Goal: Transaction & Acquisition: Book appointment/travel/reservation

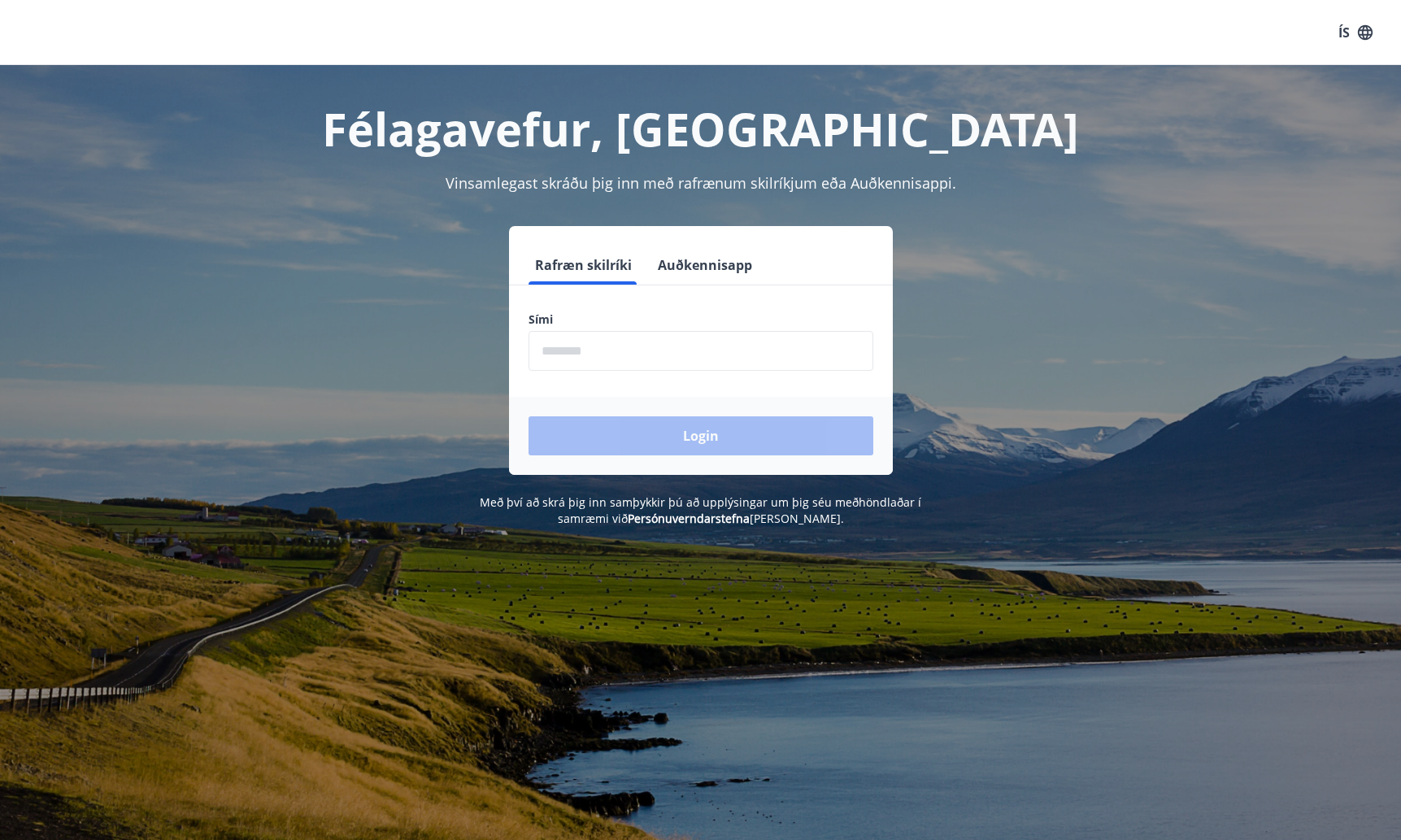
click at [600, 351] on input "phone" at bounding box center [701, 351] width 345 height 40
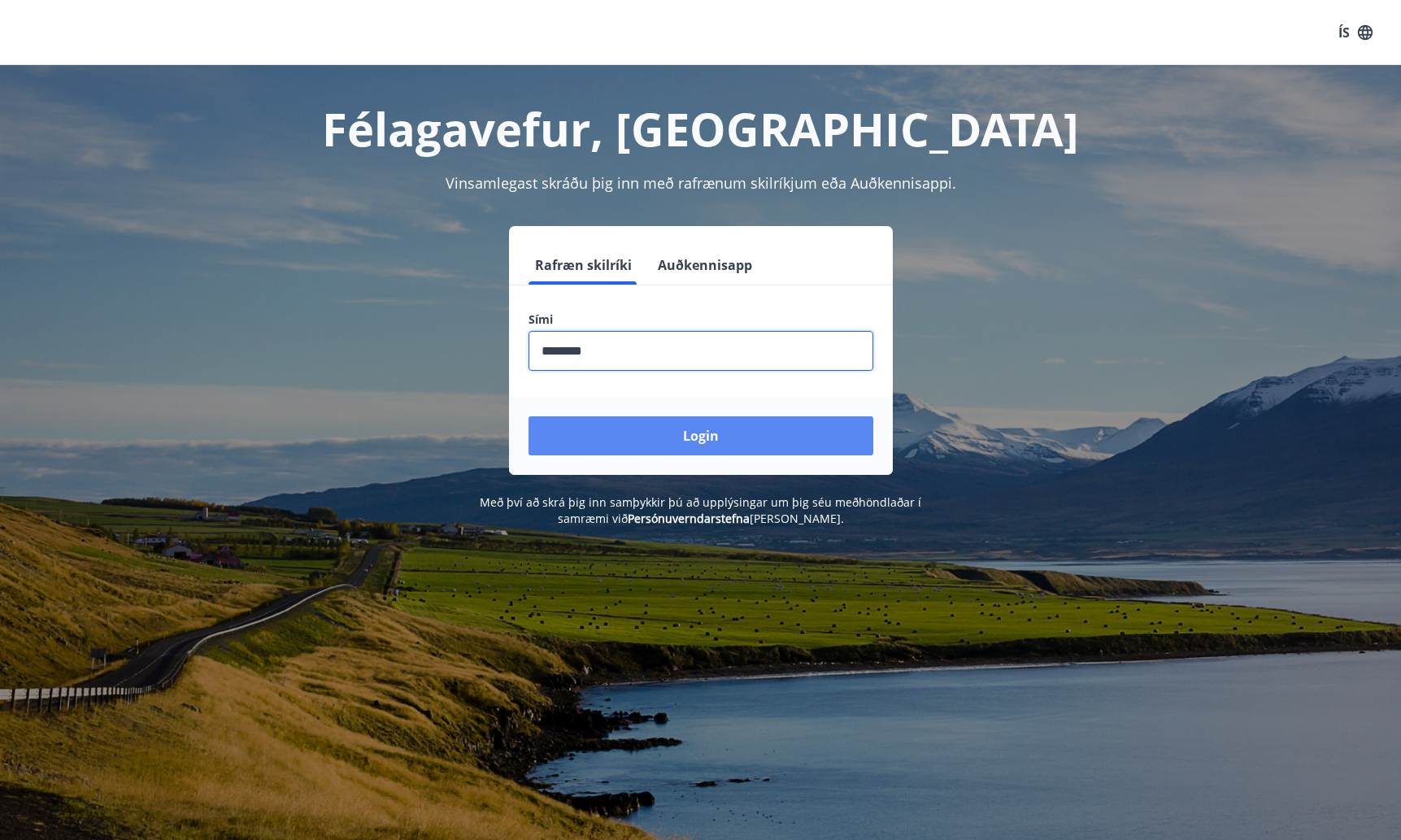
type input "********"
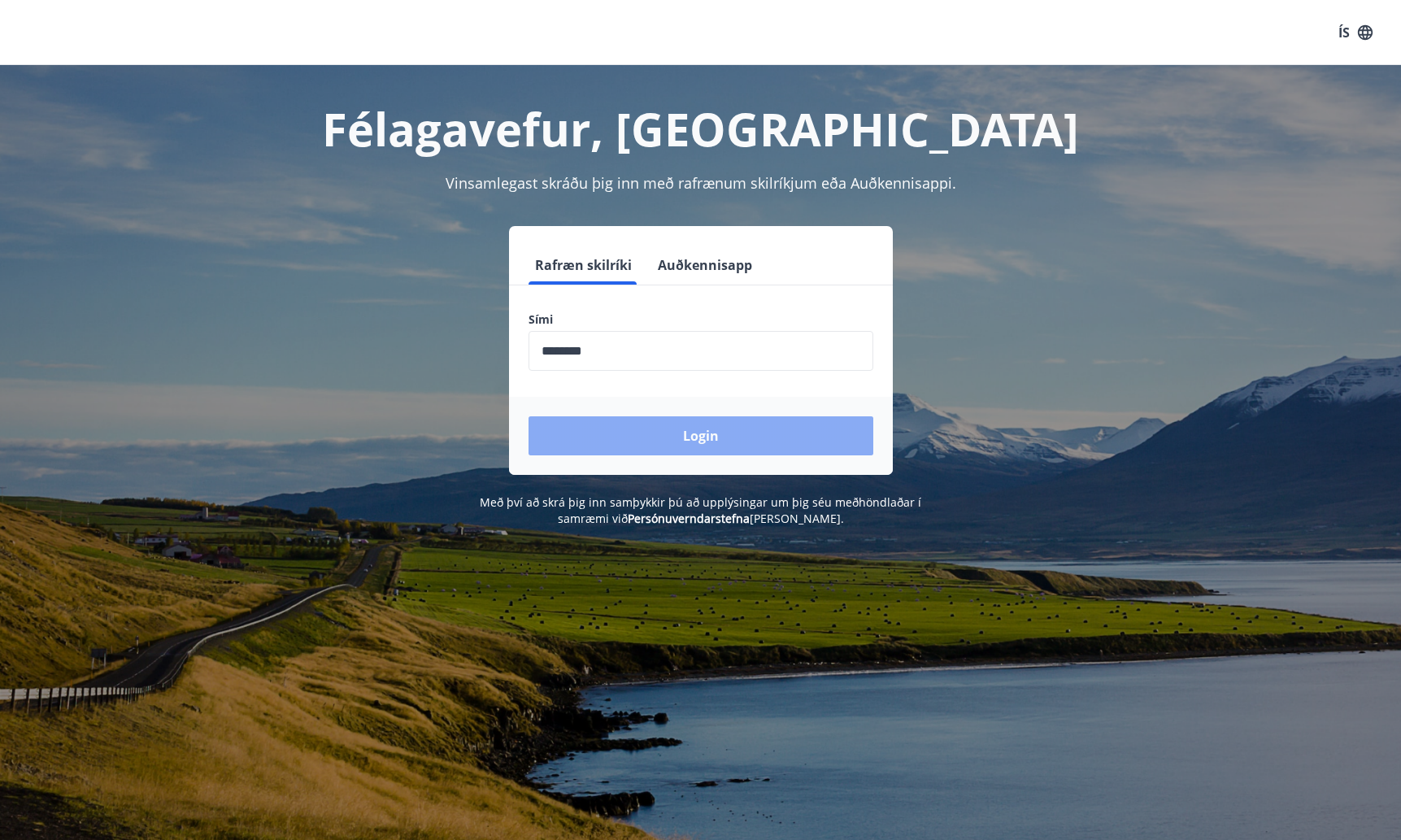
click at [579, 423] on button "Login" at bounding box center [701, 435] width 345 height 39
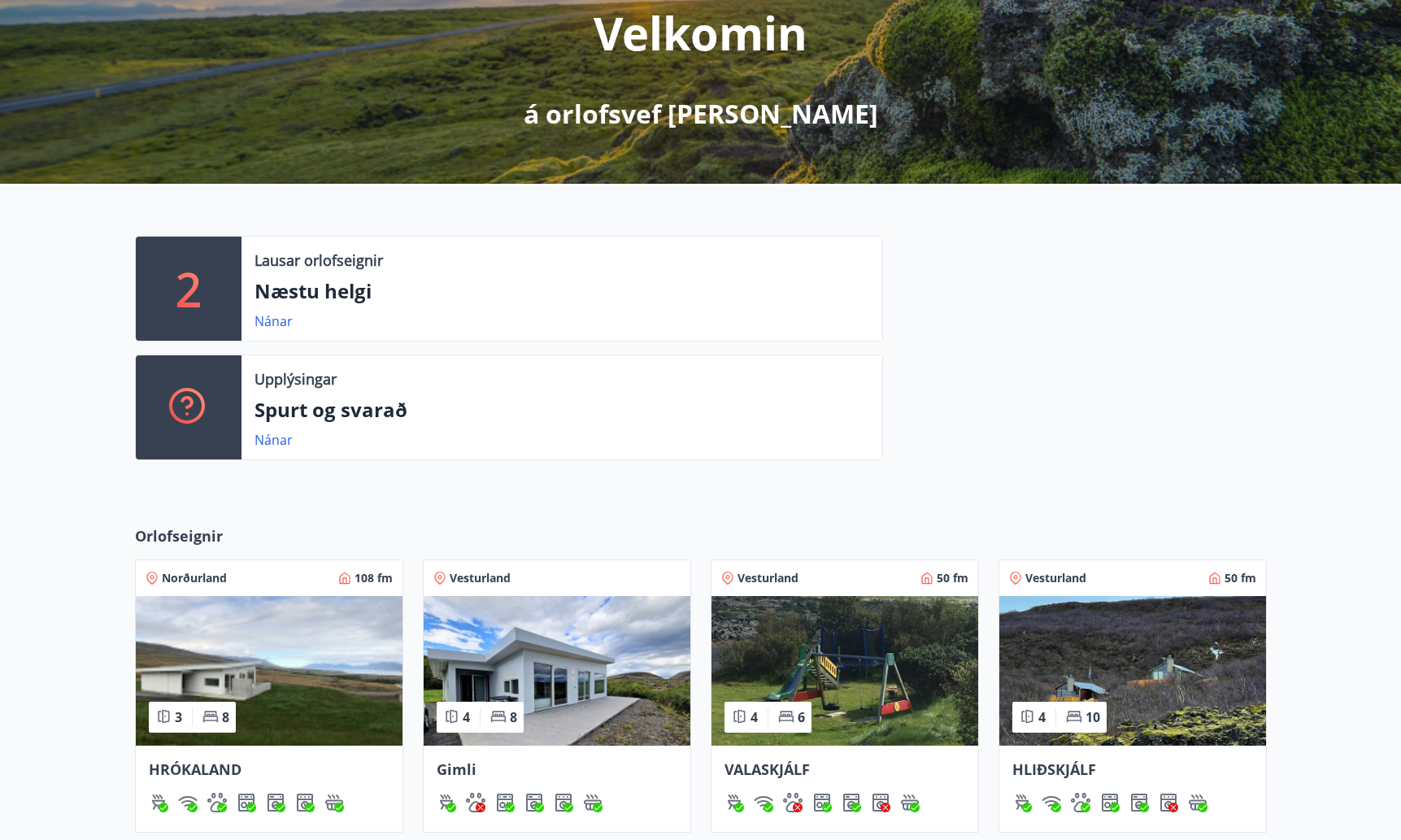
scroll to position [501, 0]
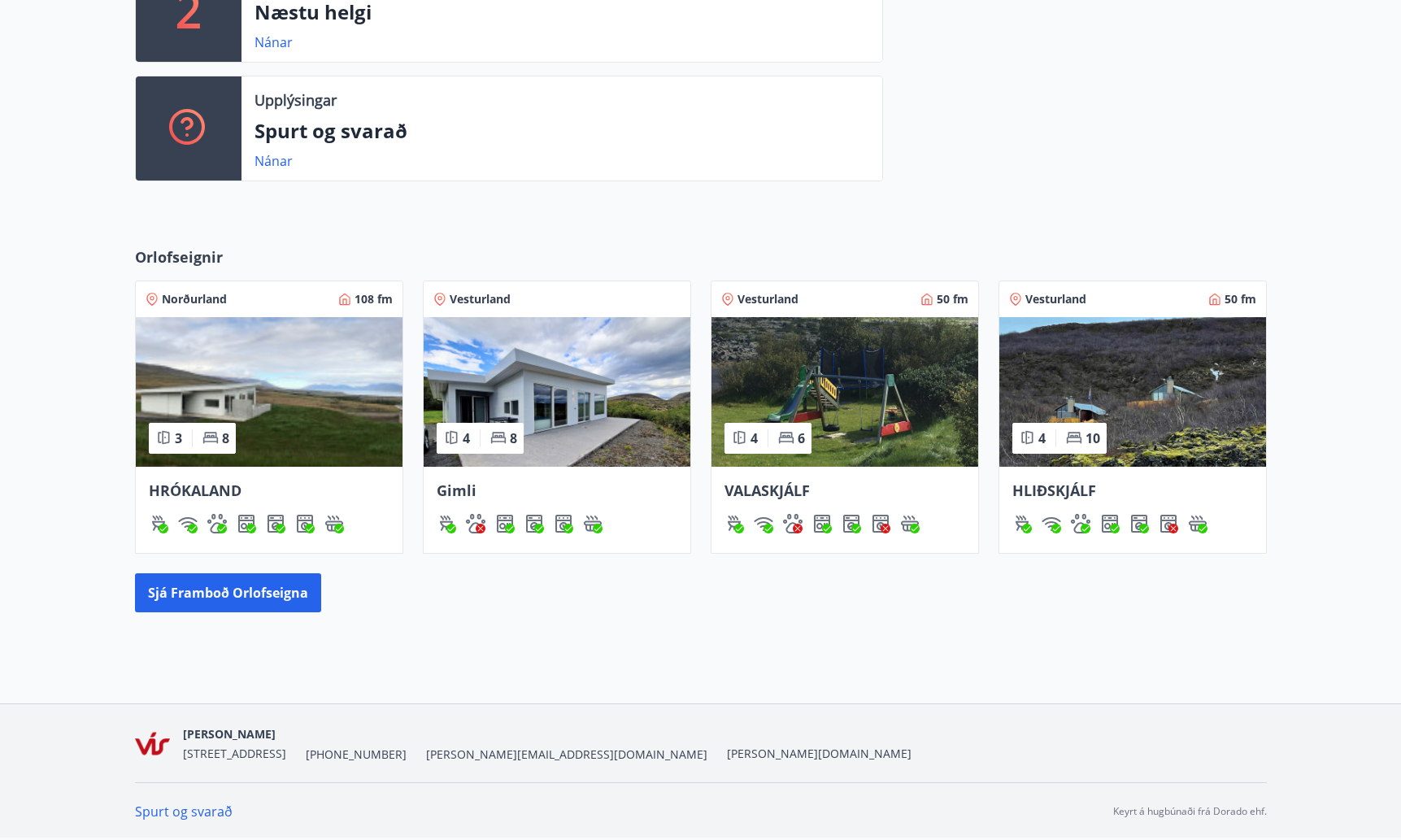
click at [572, 421] on img at bounding box center [557, 392] width 266 height 150
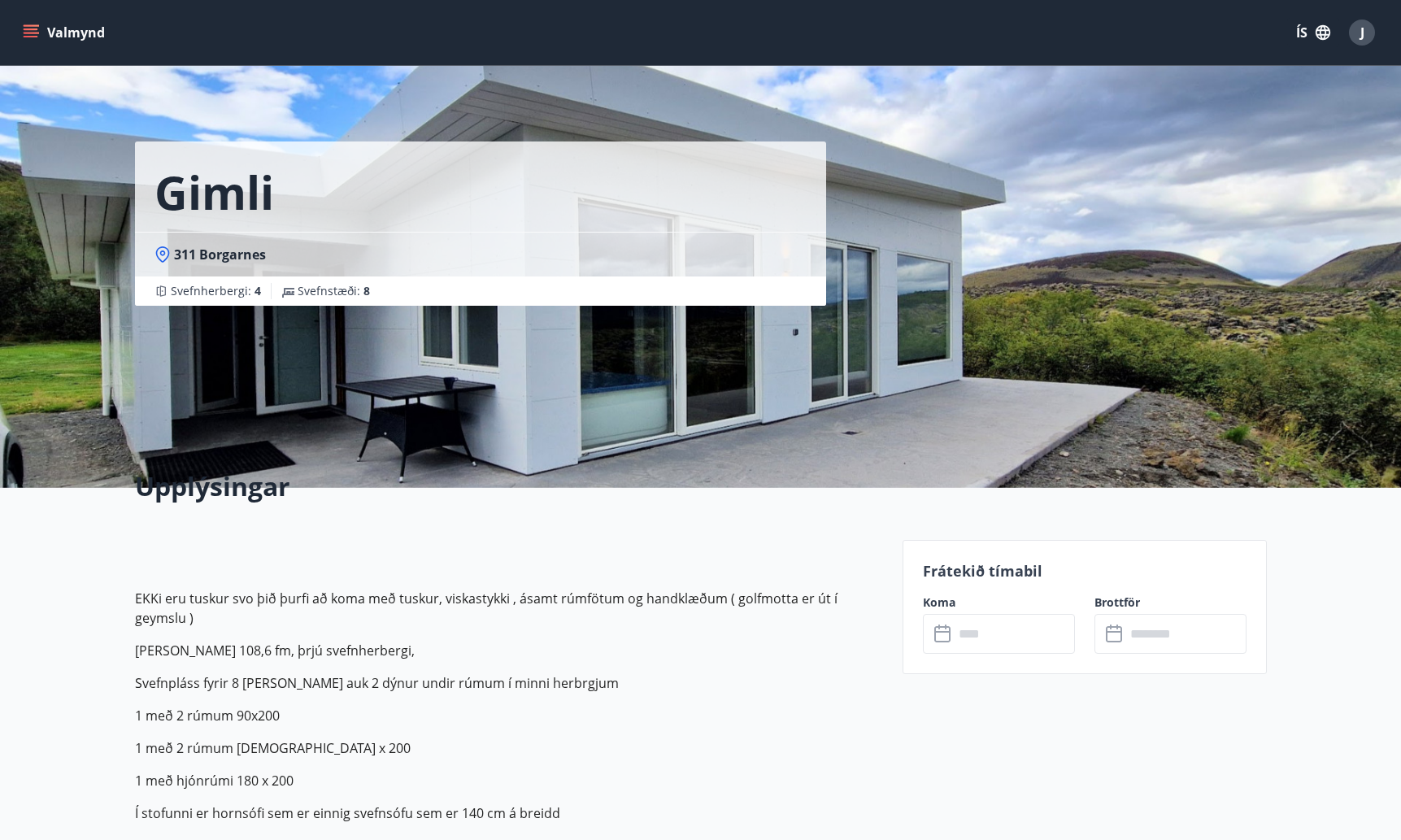
click at [1024, 631] on input "text" at bounding box center [1014, 634] width 121 height 40
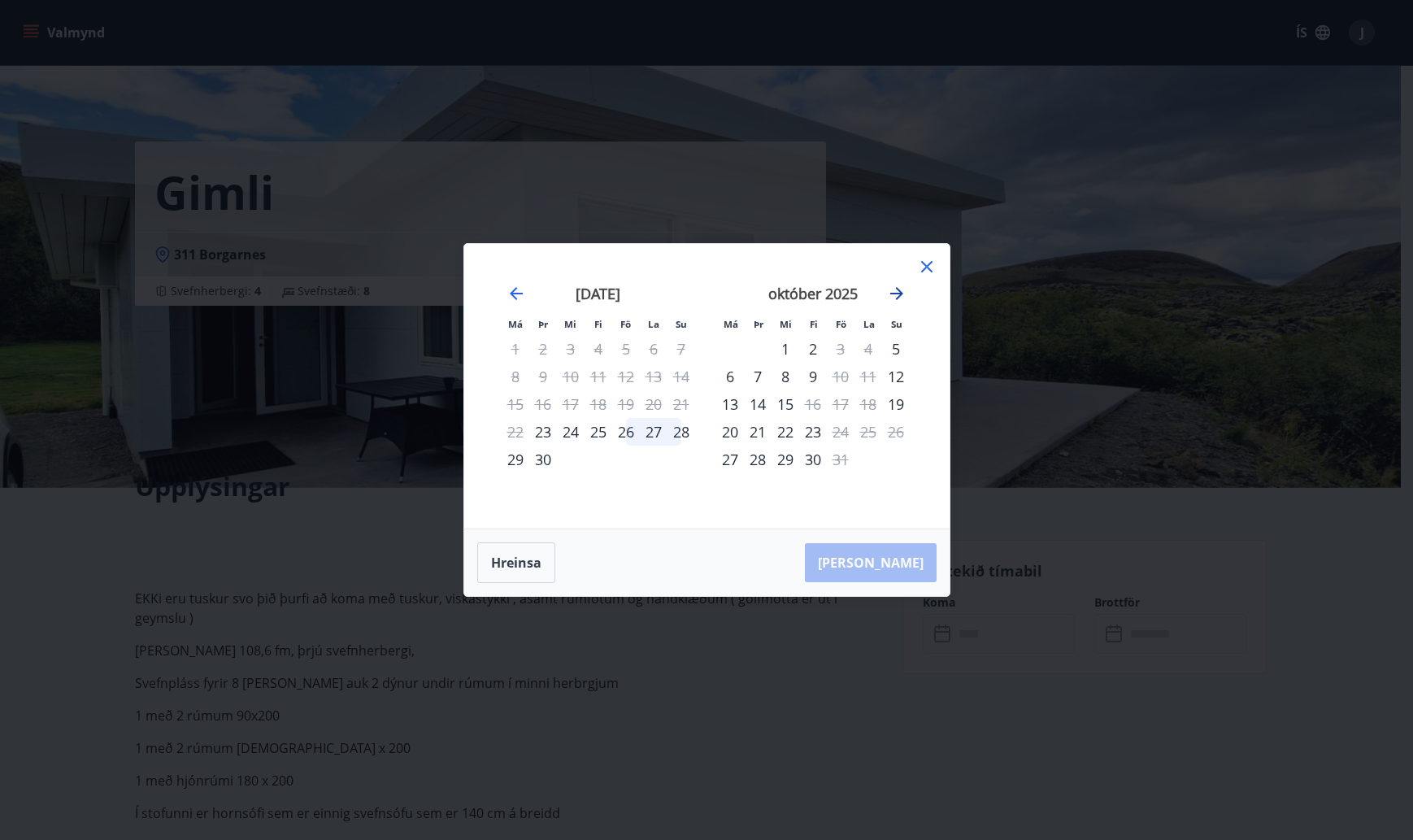
click at [894, 289] on icon "Move forward to switch to the next month." at bounding box center [896, 293] width 19 height 19
click at [840, 404] on div "14" at bounding box center [840, 404] width 28 height 28
click at [902, 401] on div "16" at bounding box center [895, 404] width 28 height 28
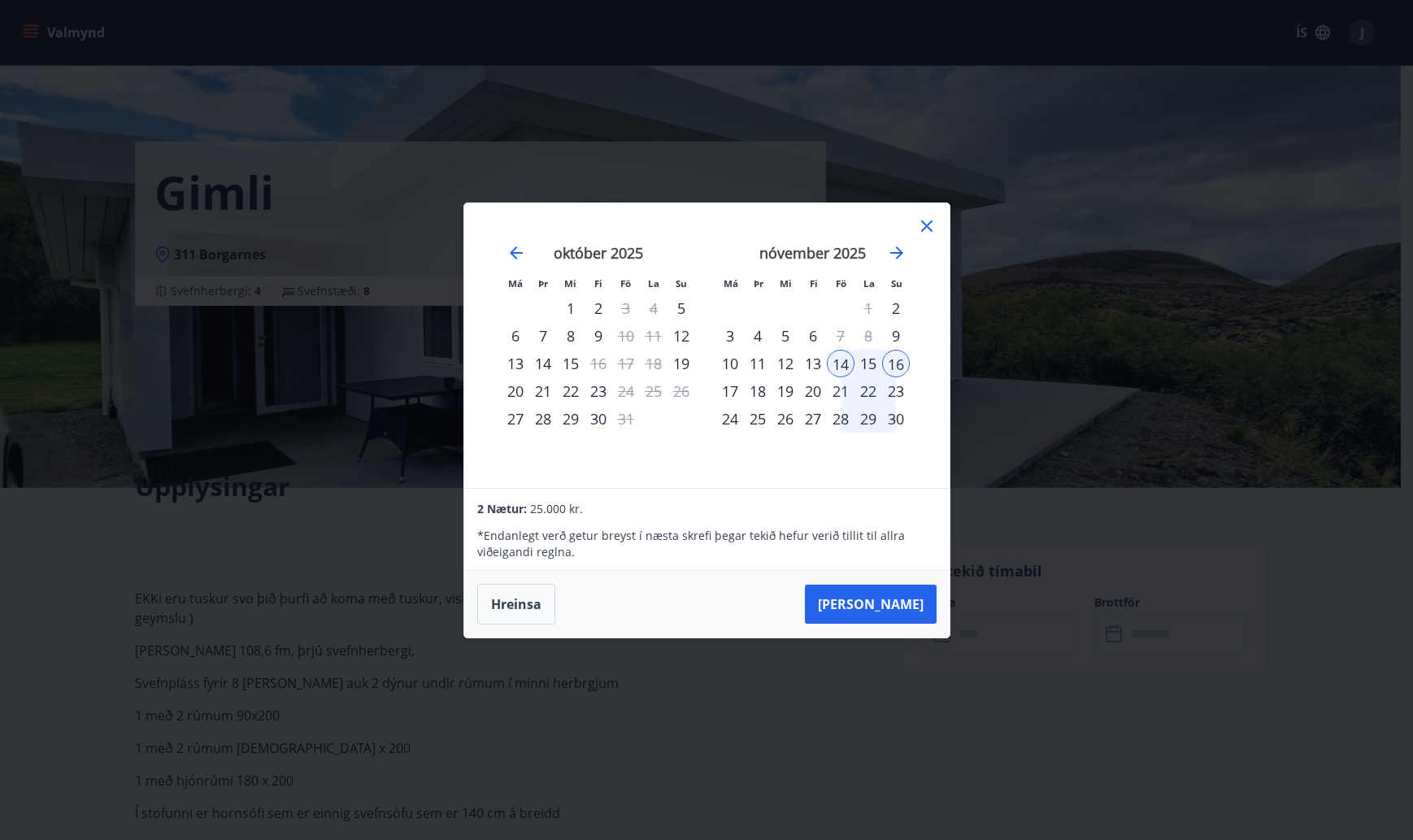
click at [928, 226] on icon at bounding box center [927, 226] width 12 height 12
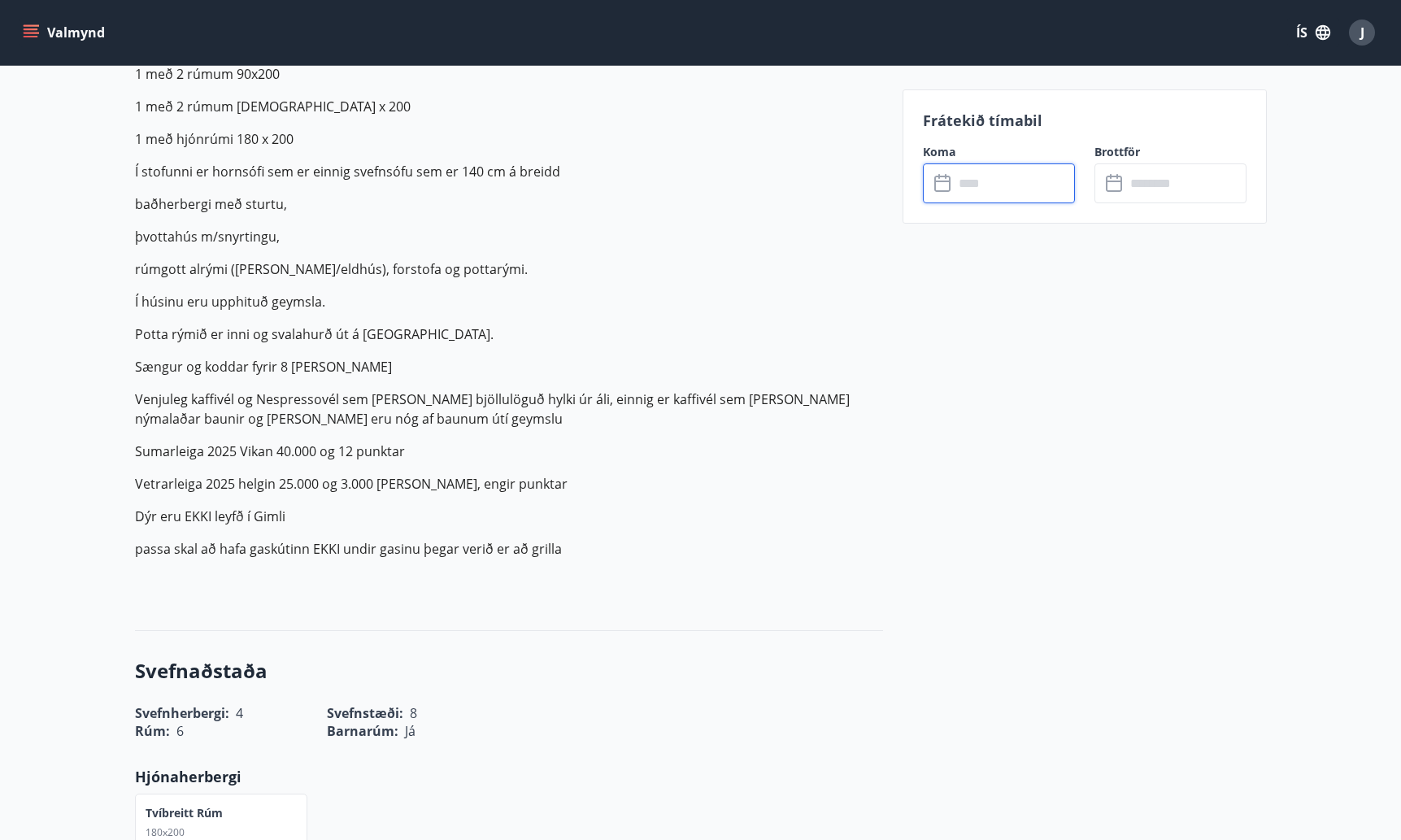
scroll to position [651, 0]
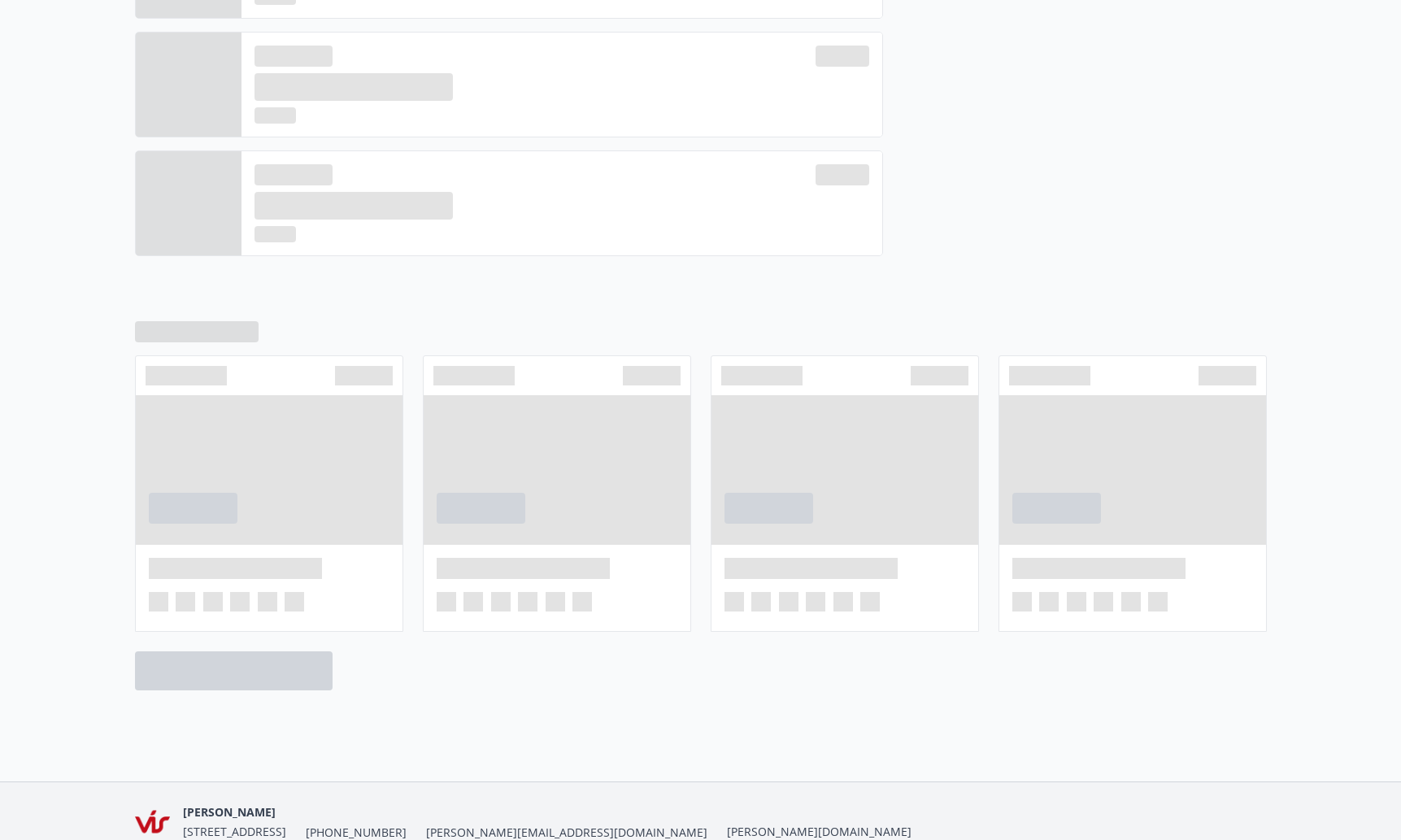
scroll to position [501, 0]
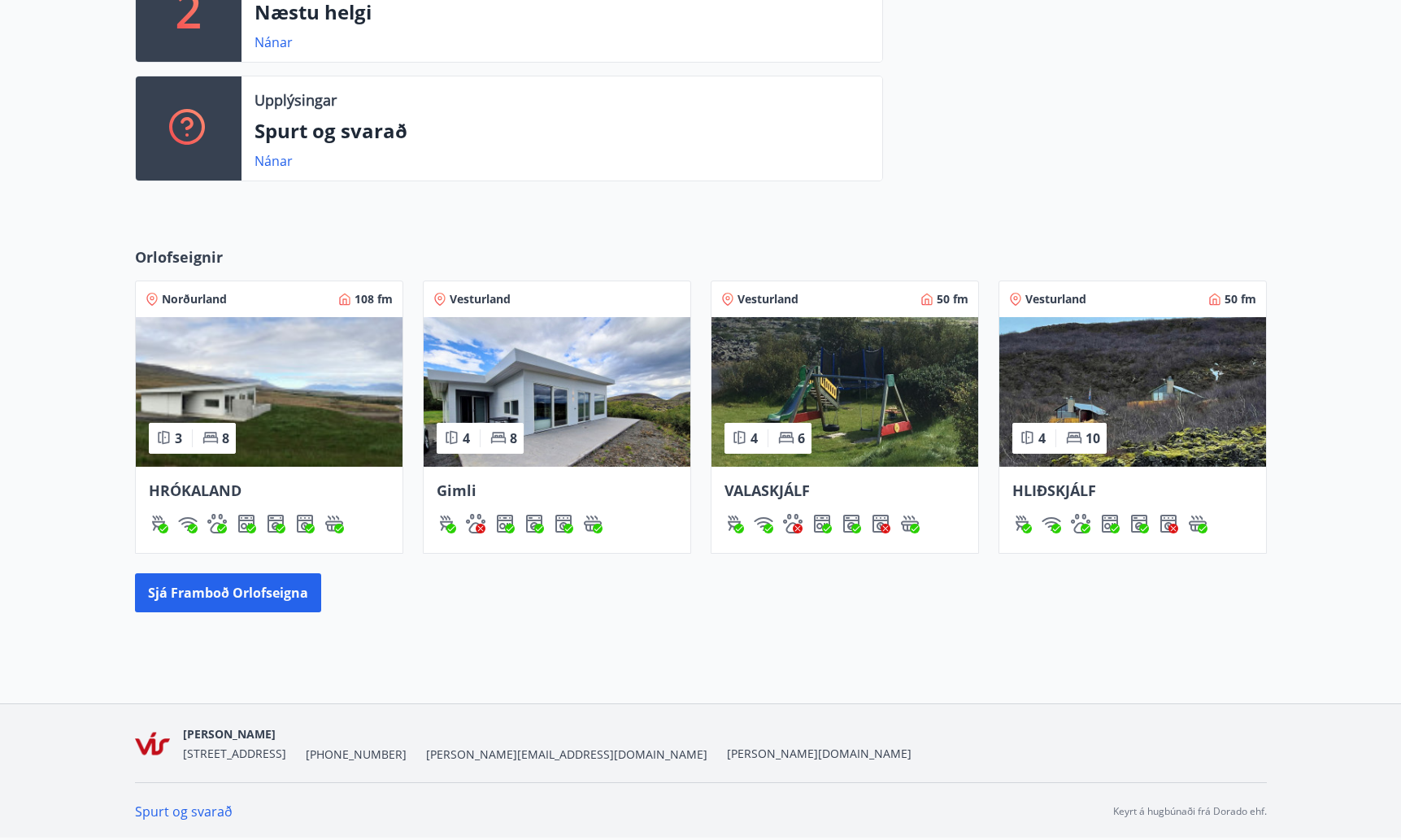
click at [283, 379] on img at bounding box center [269, 392] width 266 height 150
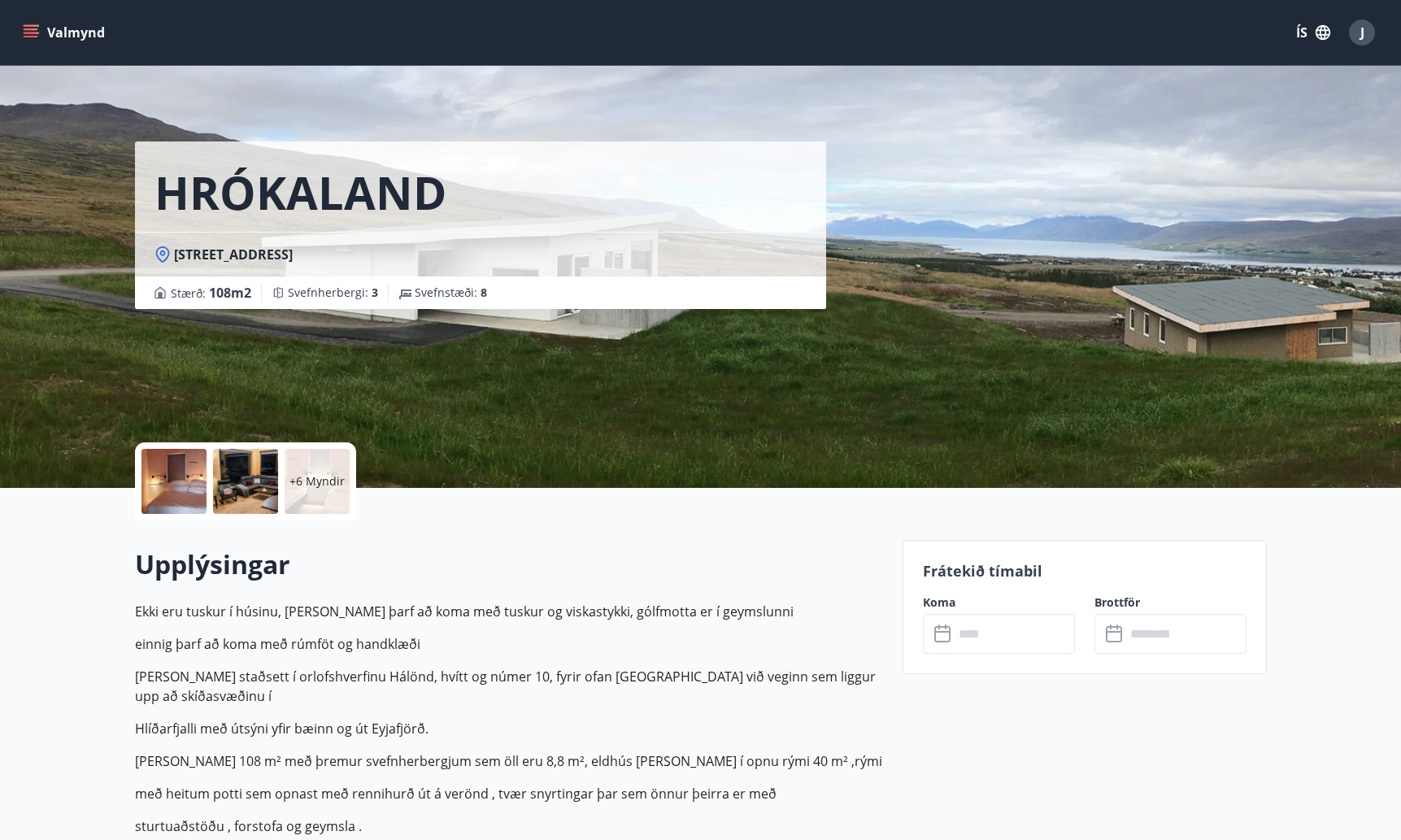
click at [964, 638] on input "text" at bounding box center [1014, 634] width 121 height 40
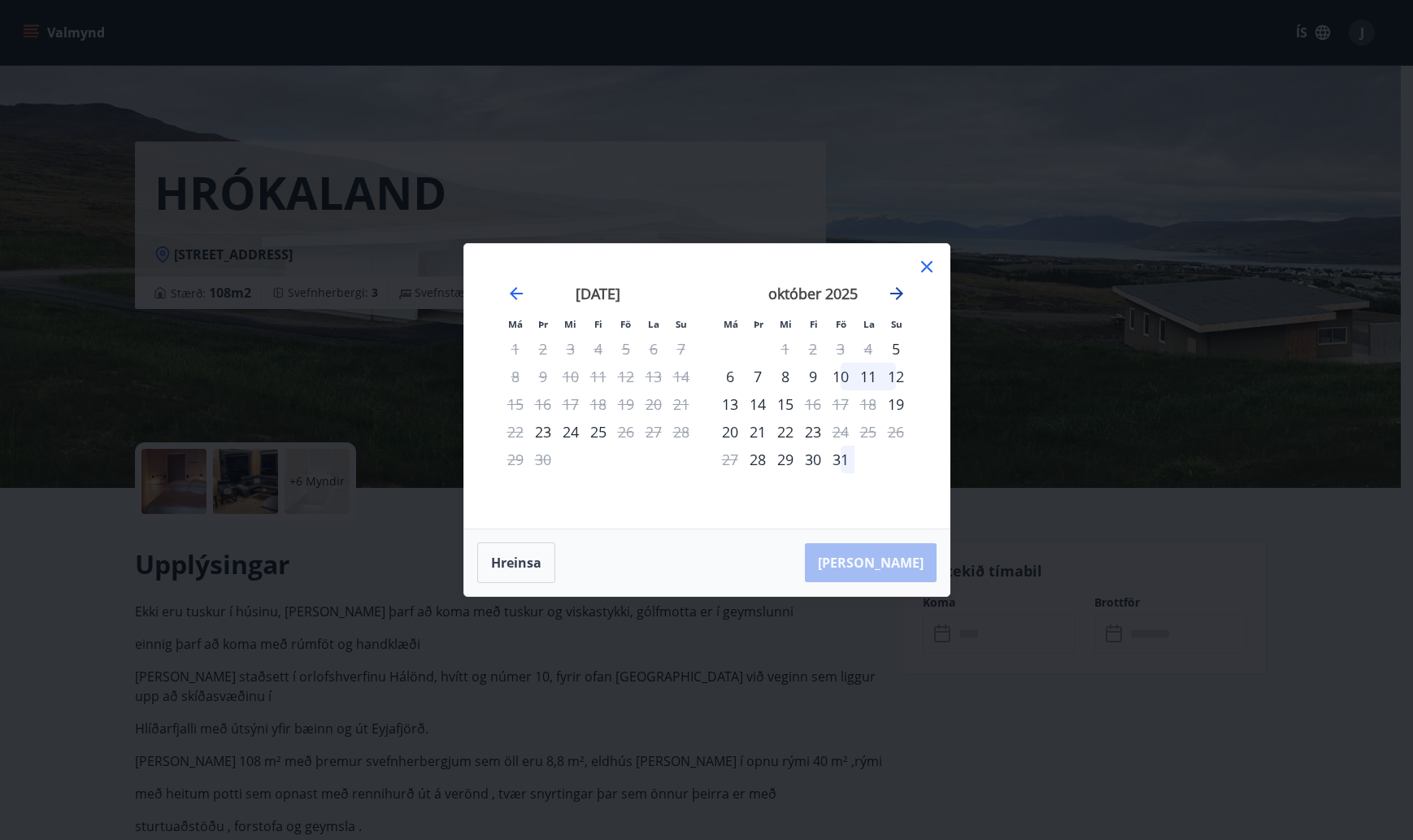
click at [900, 290] on icon "Move forward to switch to the next month." at bounding box center [896, 293] width 19 height 19
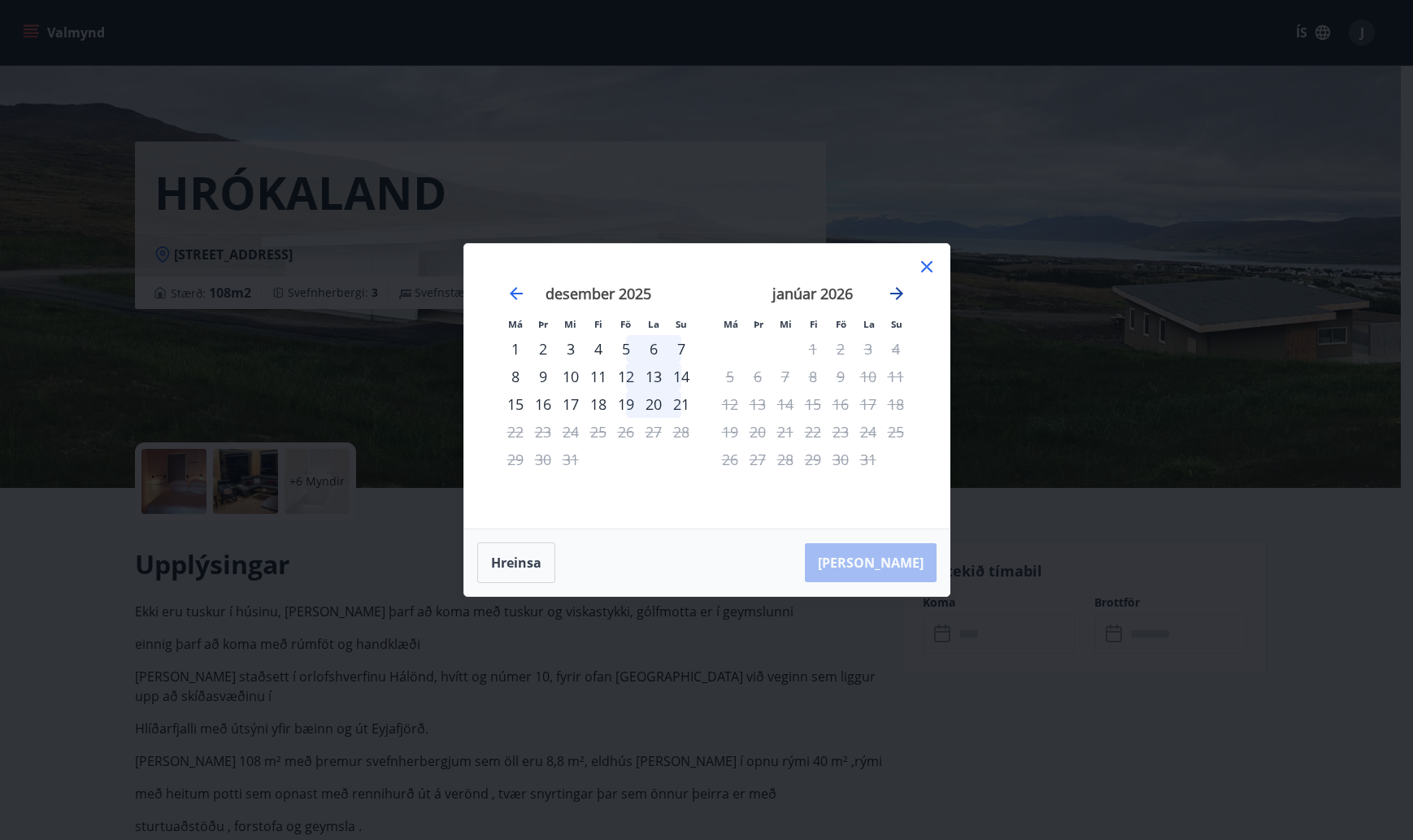
click at [900, 290] on icon "Move forward to switch to the next month." at bounding box center [896, 293] width 19 height 19
click at [513, 287] on icon "Move backward to switch to the previous month." at bounding box center [516, 293] width 19 height 19
click at [513, 301] on icon "Move backward to switch to the previous month." at bounding box center [516, 293] width 19 height 19
